Goal: Navigation & Orientation: Find specific page/section

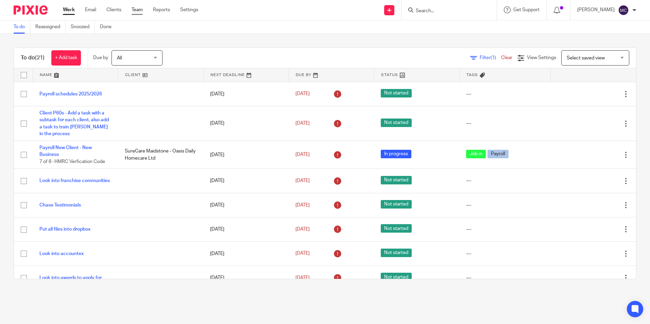
click at [137, 7] on link "Team" at bounding box center [137, 9] width 11 height 7
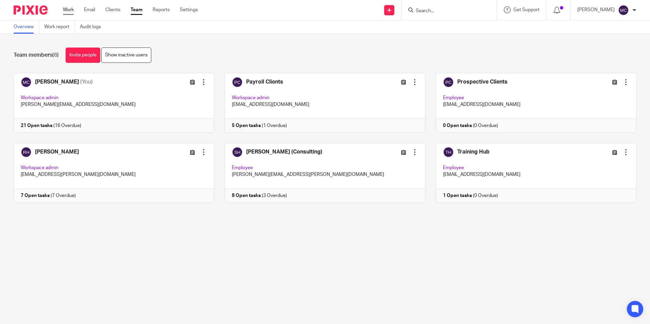
click at [69, 10] on link "Work" at bounding box center [68, 9] width 11 height 7
